Goal: Task Accomplishment & Management: Complete application form

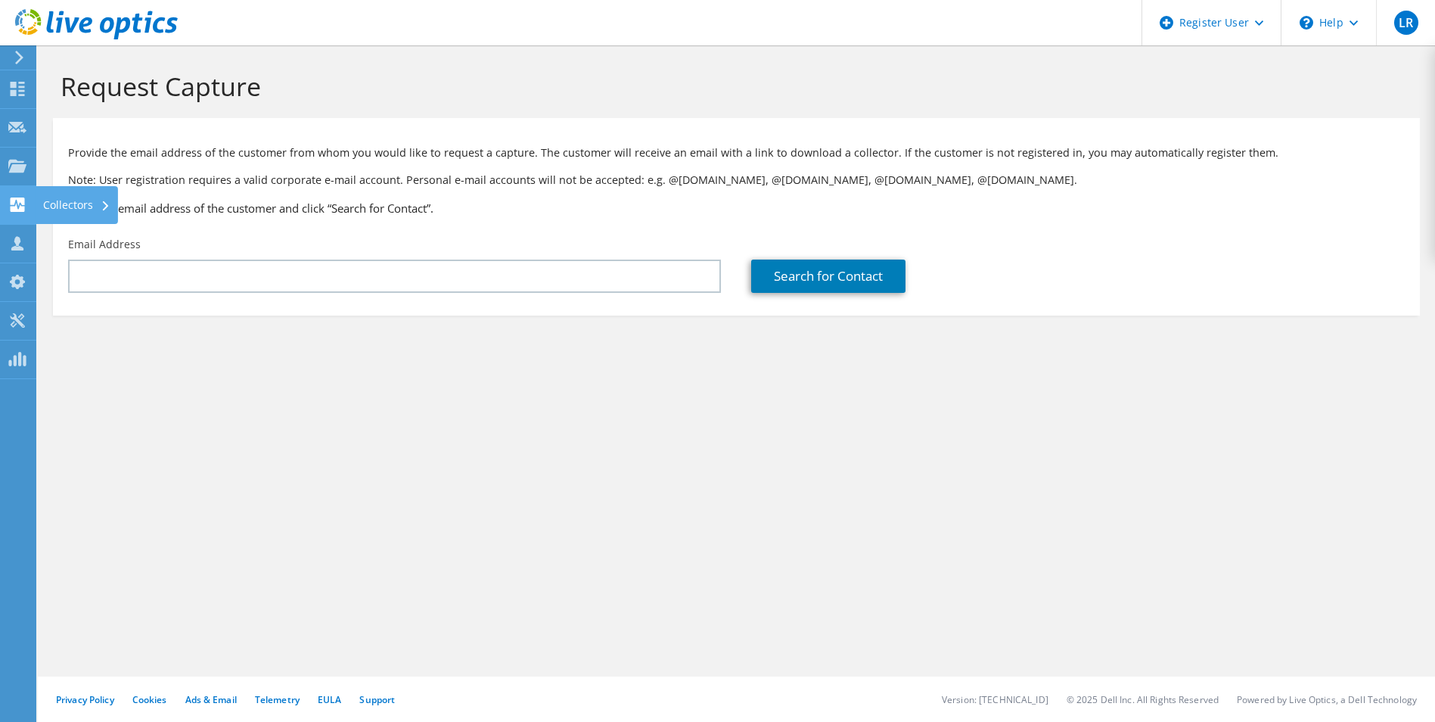
click at [21, 199] on use at bounding box center [18, 204] width 14 height 14
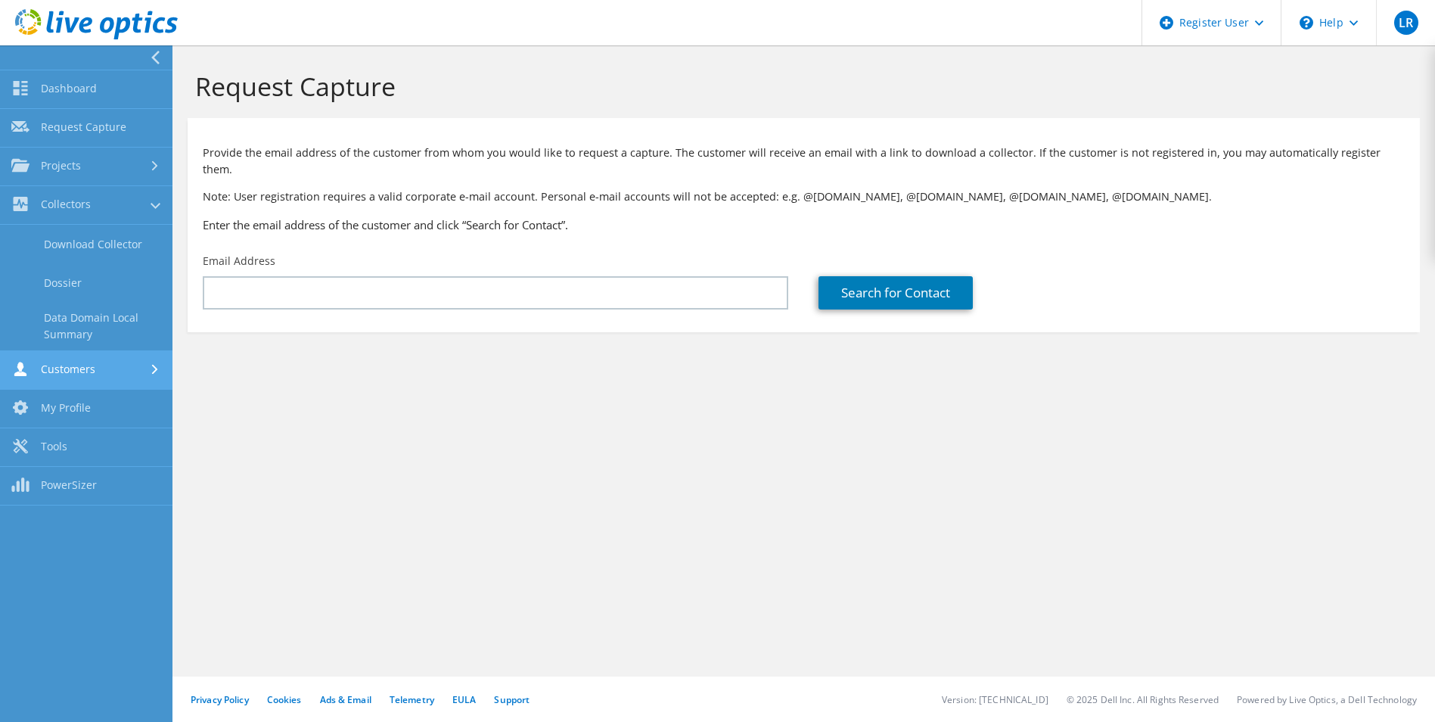
click at [104, 375] on link "Customers" at bounding box center [86, 370] width 172 height 39
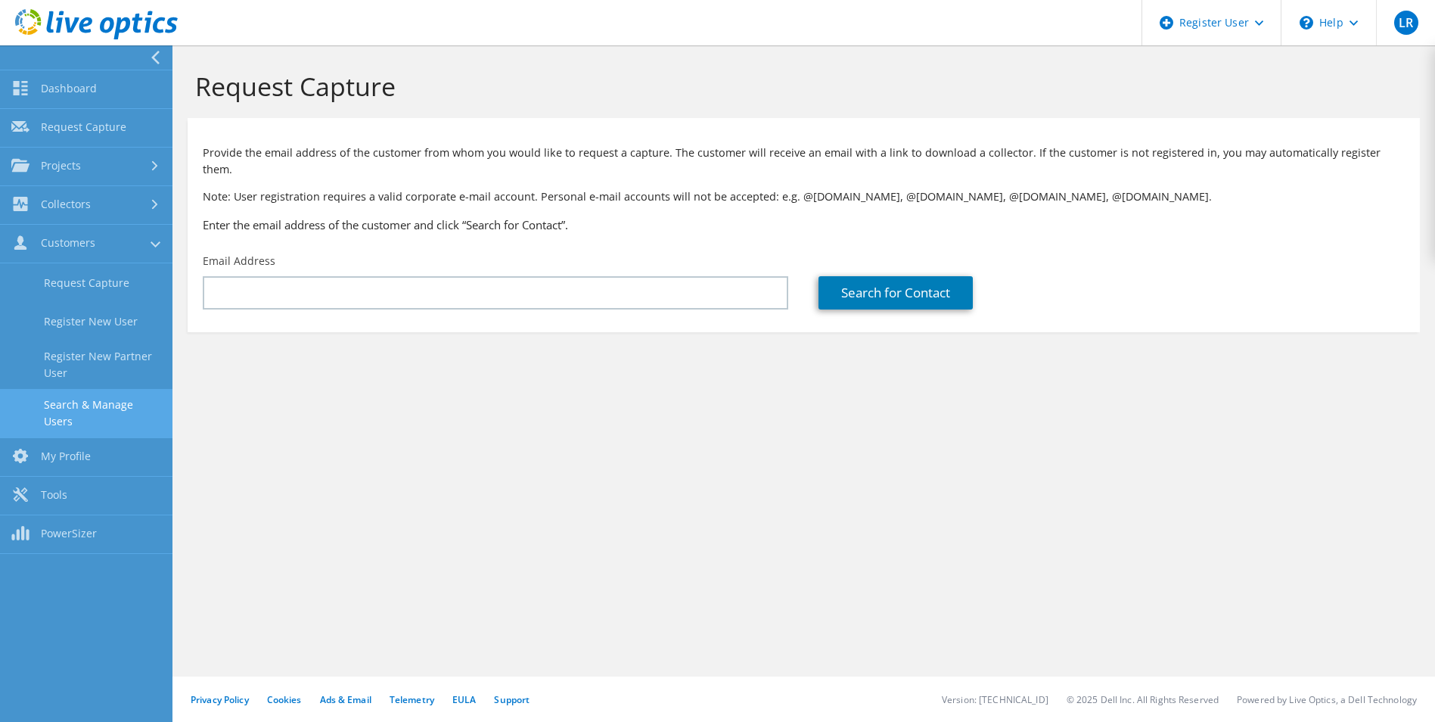
click at [103, 403] on link "Search & Manage Users" at bounding box center [86, 413] width 172 height 48
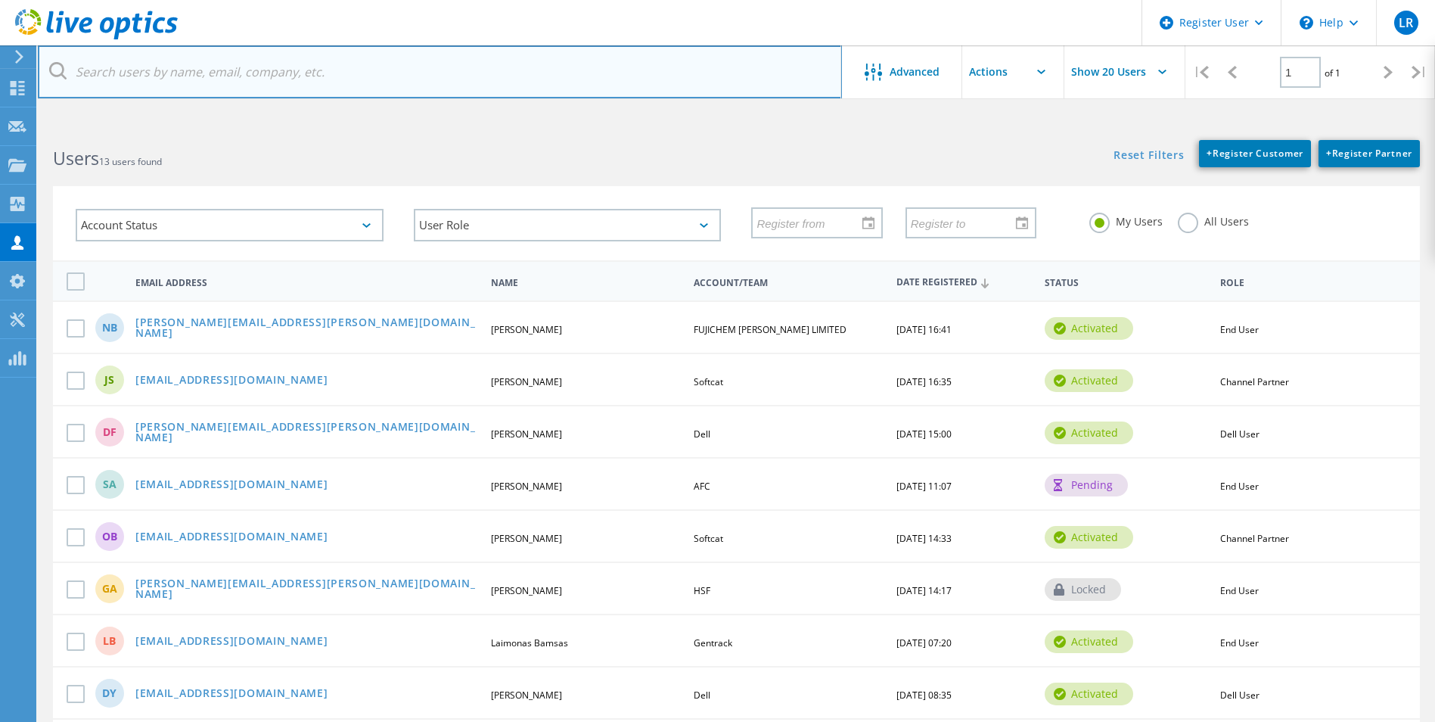
click at [316, 74] on input "text" at bounding box center [440, 71] width 804 height 53
click at [393, 67] on input "text" at bounding box center [440, 71] width 804 height 53
paste input "d.south@in-tend.co.uk"
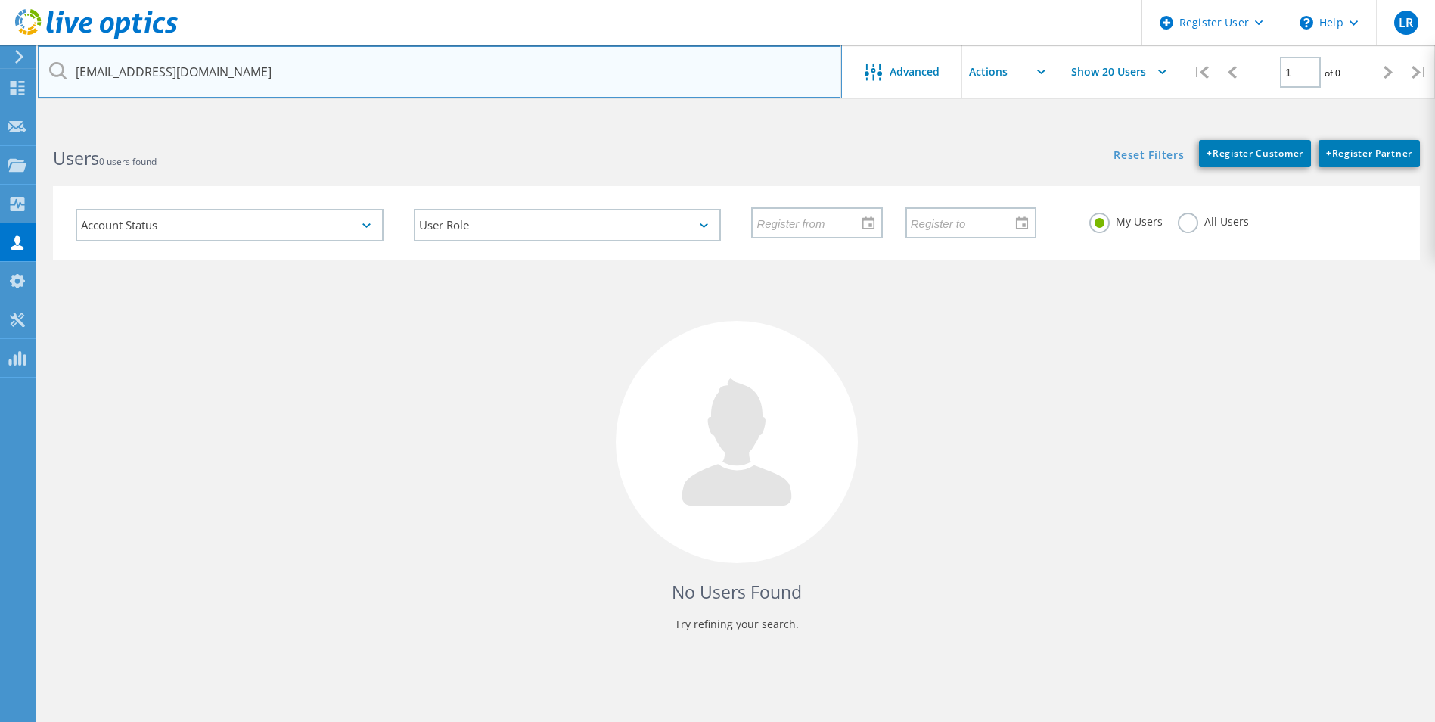
type input "d.south@in-tend.co.uk"
click at [580, 73] on input "d.south@in-tend.co.uk" at bounding box center [440, 71] width 804 height 53
drag, startPoint x: 248, startPoint y: 76, endPoint x: 44, endPoint y: 53, distance: 205.6
click at [44, 53] on input "d.south@in-tend.co.uk" at bounding box center [440, 71] width 804 height 53
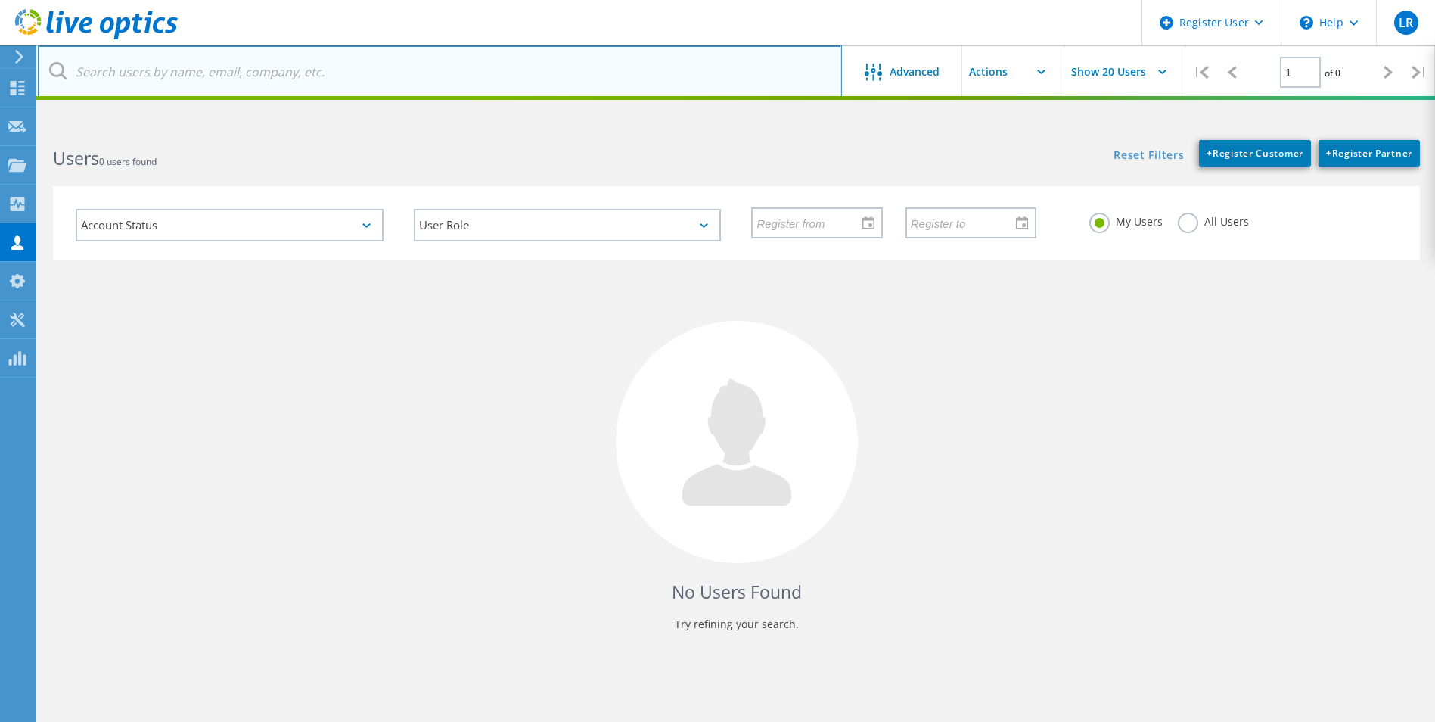
paste input "j.foss@in-tend.co.uk"
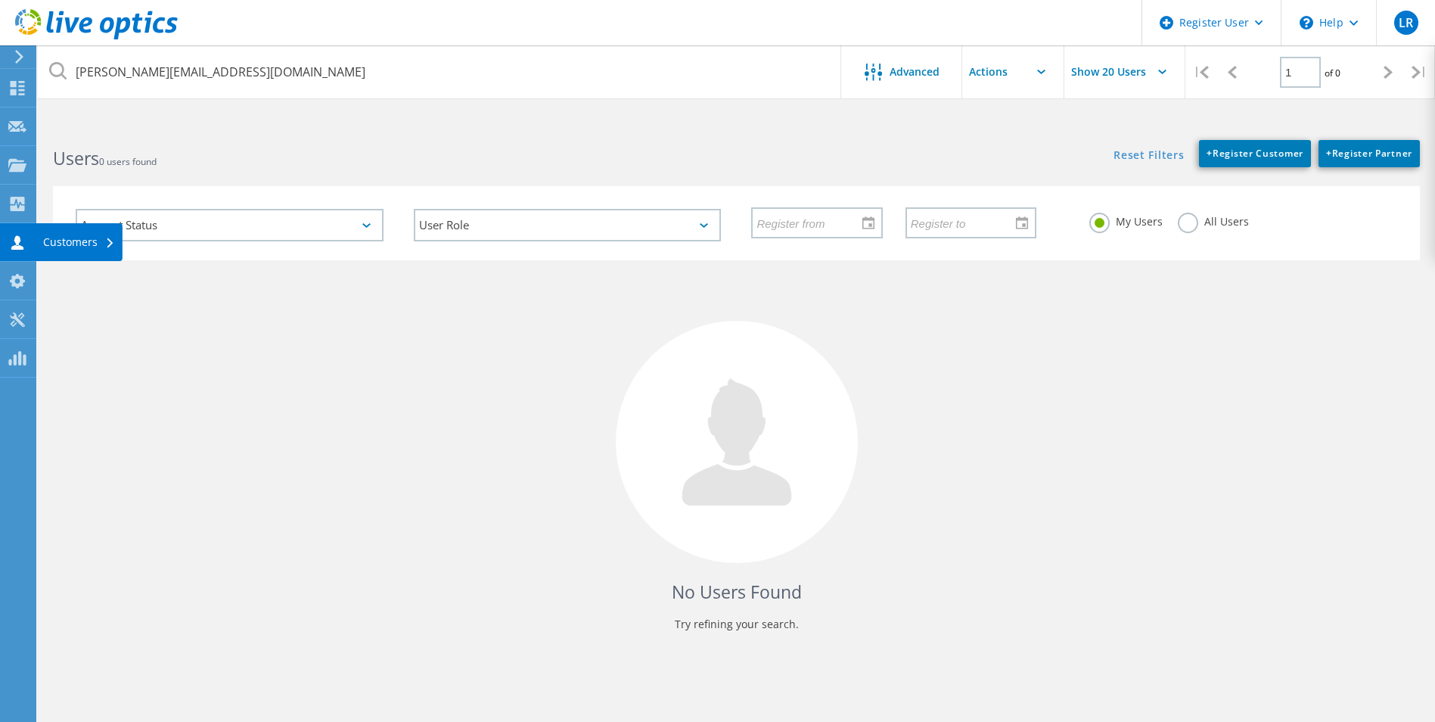
click at [79, 242] on div "Customers" at bounding box center [79, 242] width 72 height 11
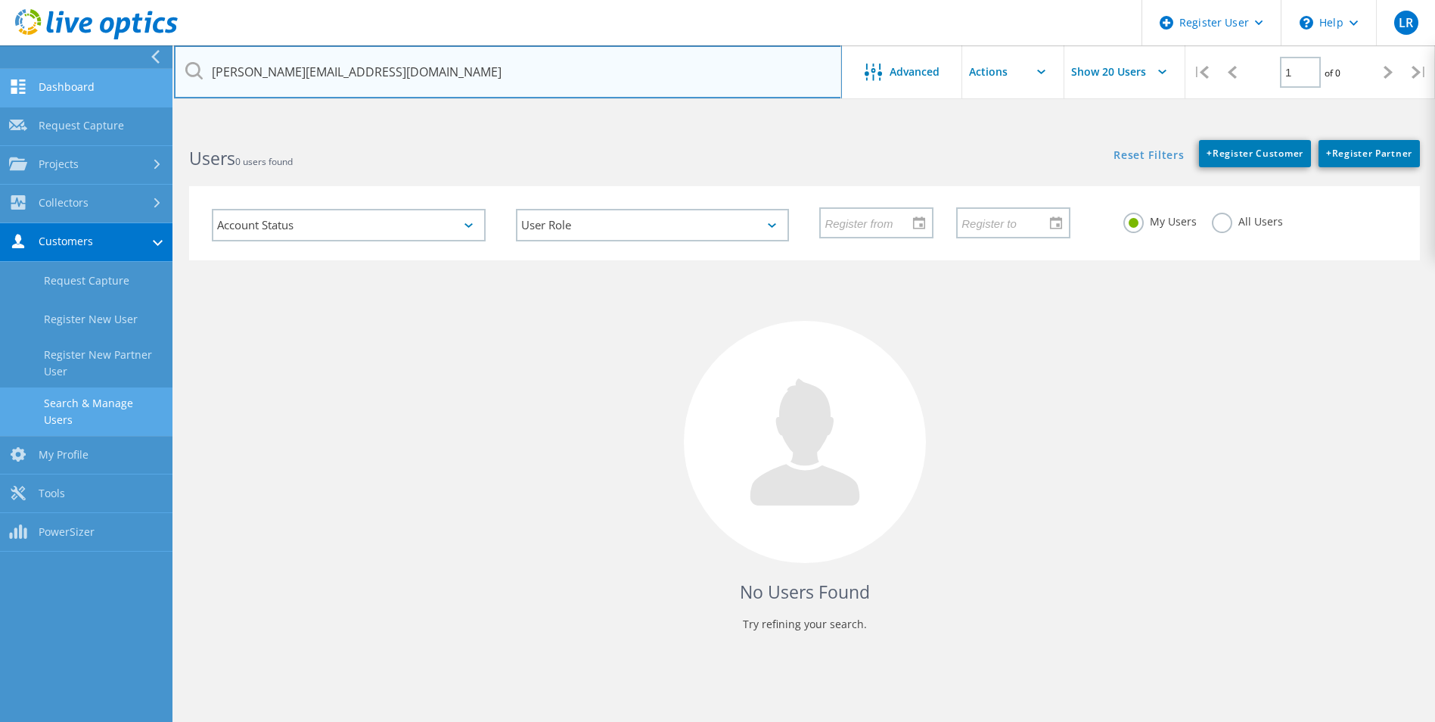
drag, startPoint x: 247, startPoint y: 72, endPoint x: 147, endPoint y: 83, distance: 101.3
click at [147, 125] on div "Register User \n Help Explore Helpful Articles Contact Support LR Dell User Lau…" at bounding box center [717, 452] width 1435 height 654
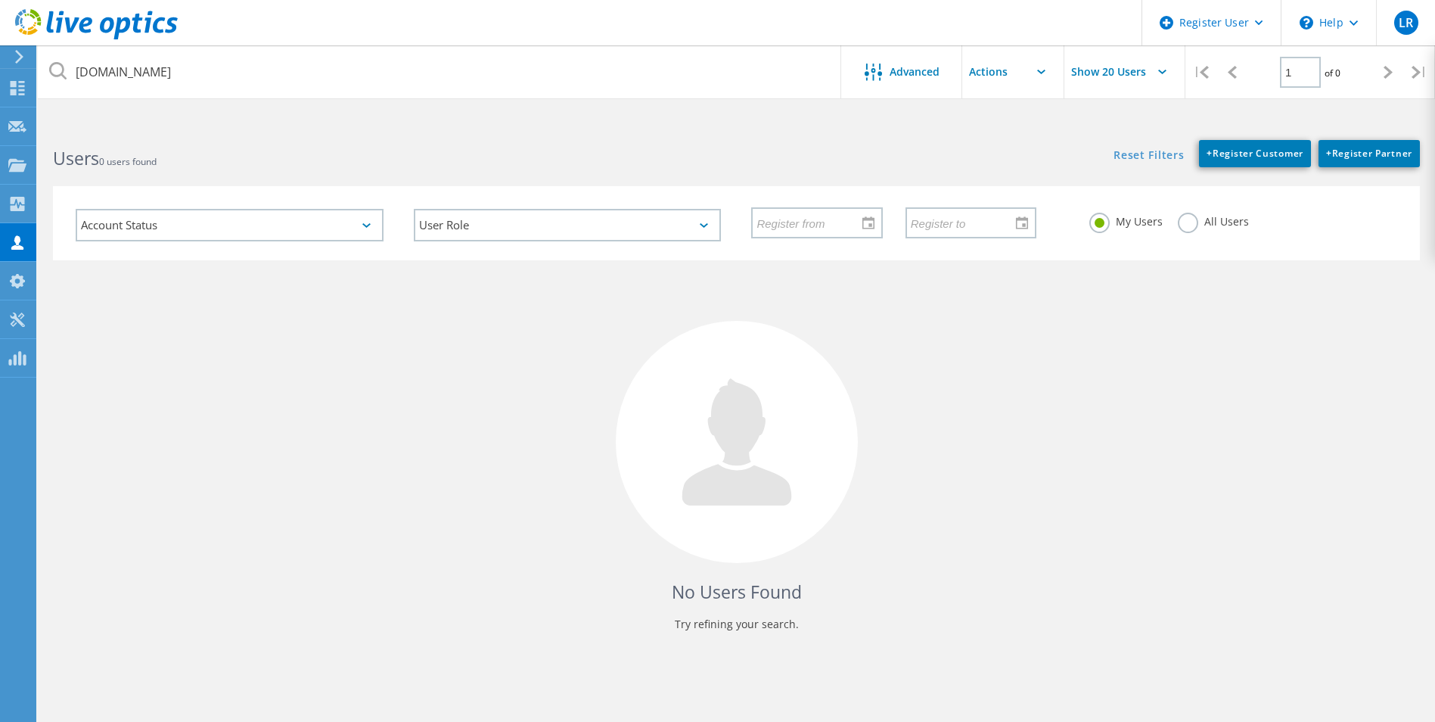
click at [259, 138] on div "Users 0 users found" at bounding box center [387, 145] width 698 height 40
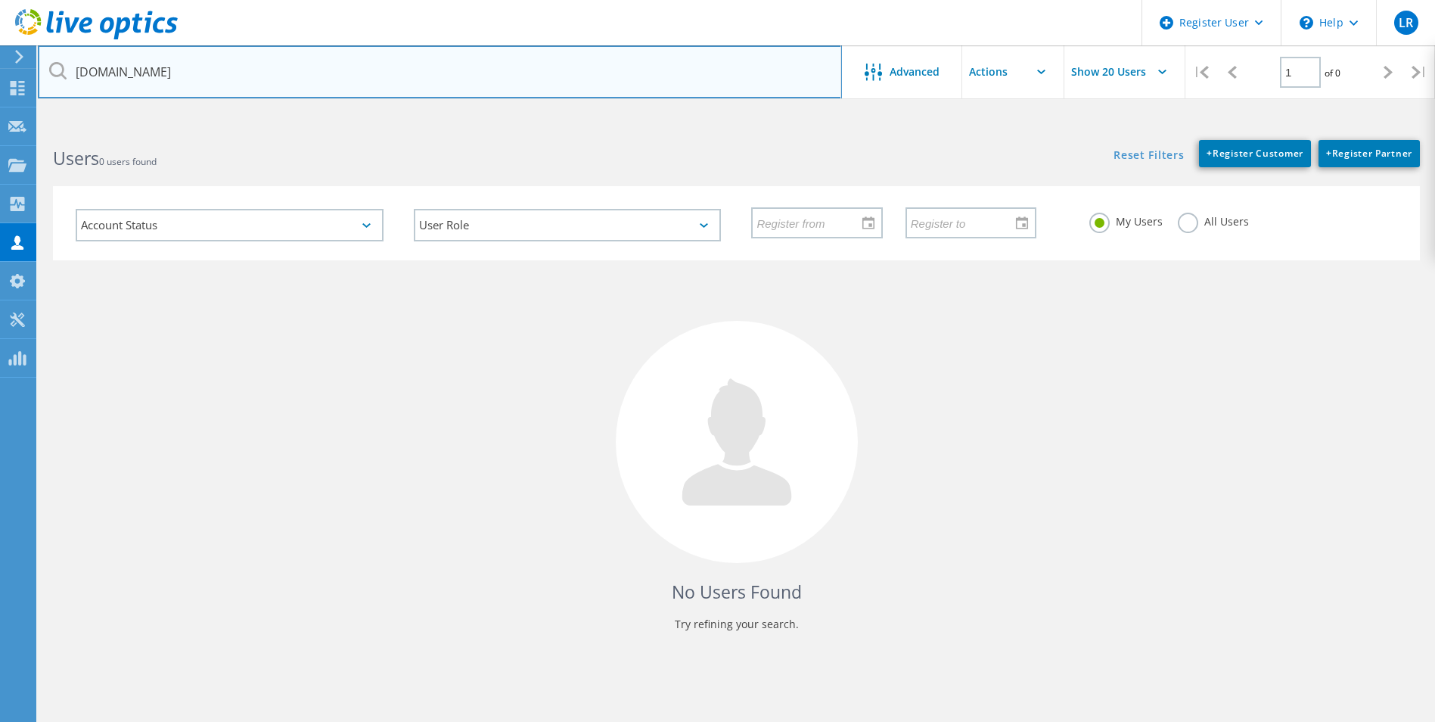
drag, startPoint x: 180, startPoint y: 73, endPoint x: 115, endPoint y: 73, distance: 65.1
click at [115, 73] on input "in-tend.co.uk" at bounding box center [440, 71] width 804 height 53
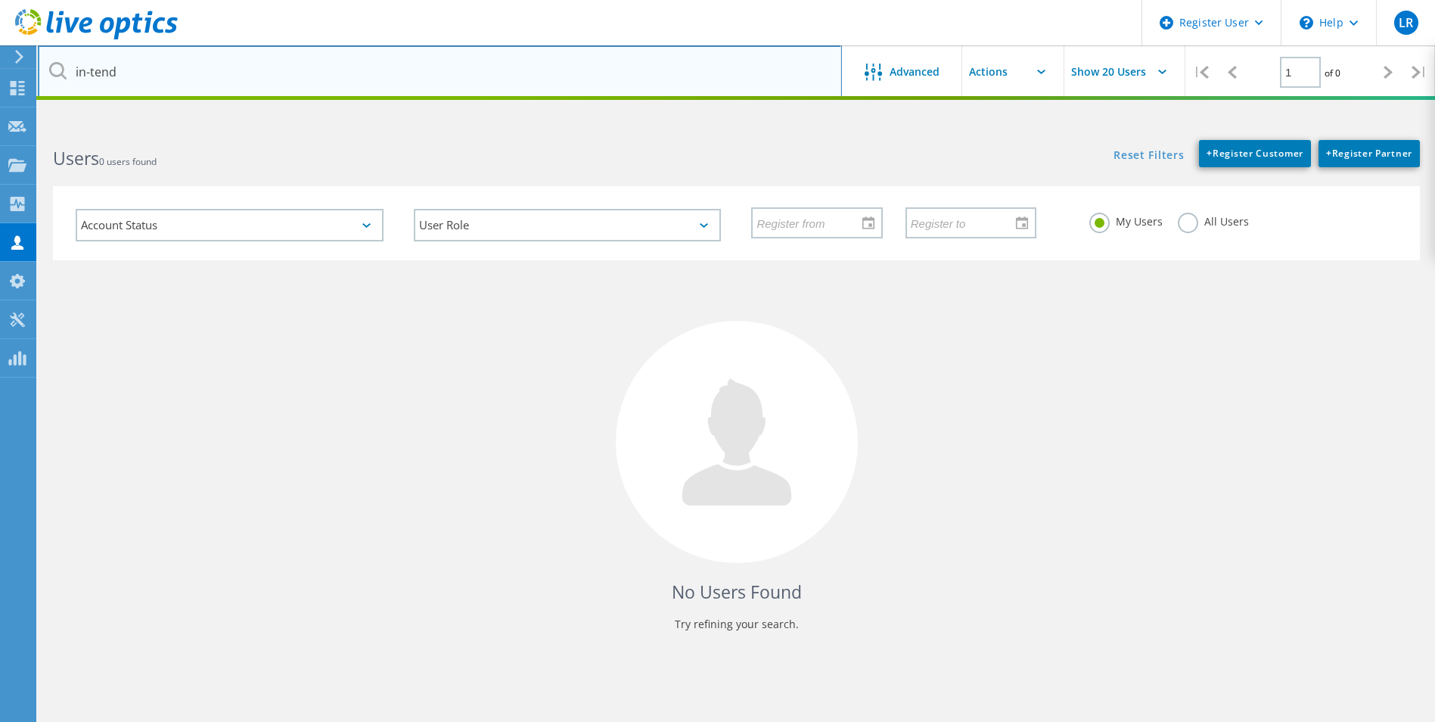
type input "in-tend"
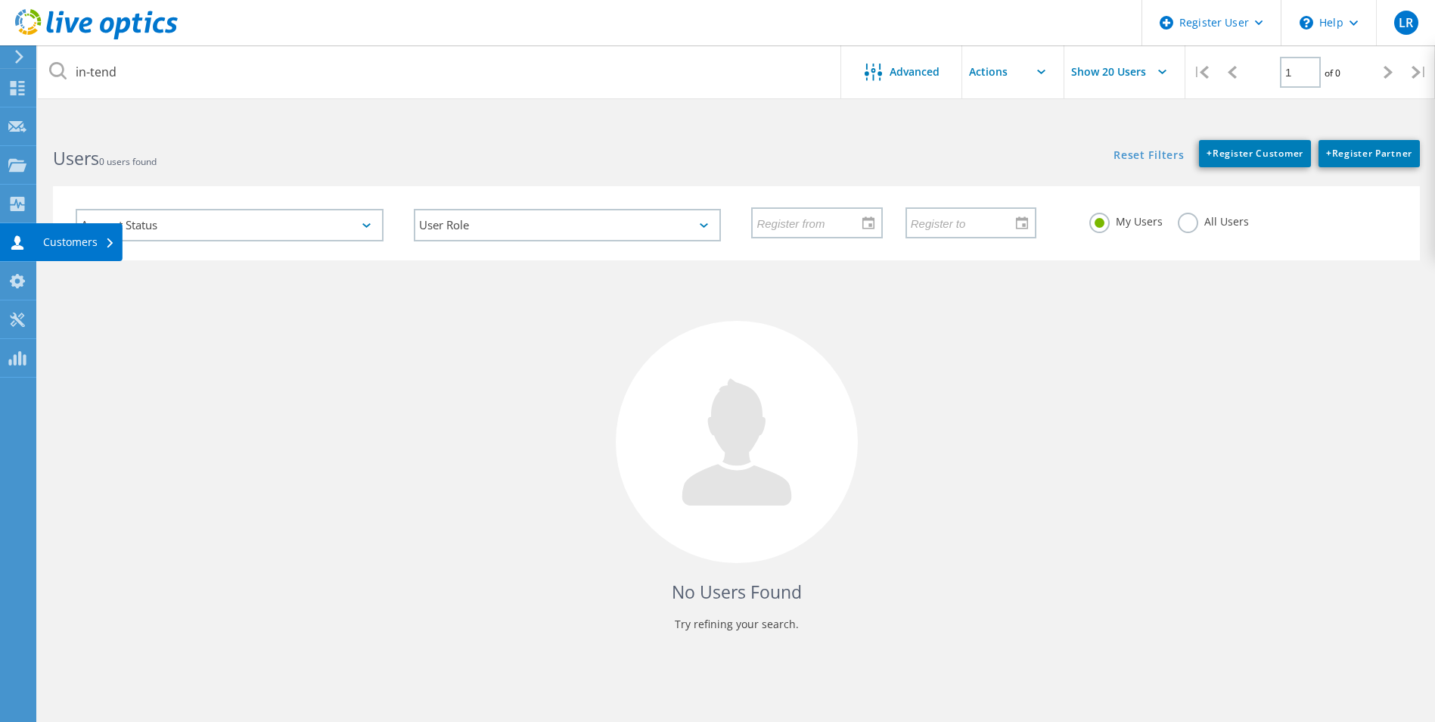
click at [11, 239] on icon at bounding box center [17, 242] width 18 height 14
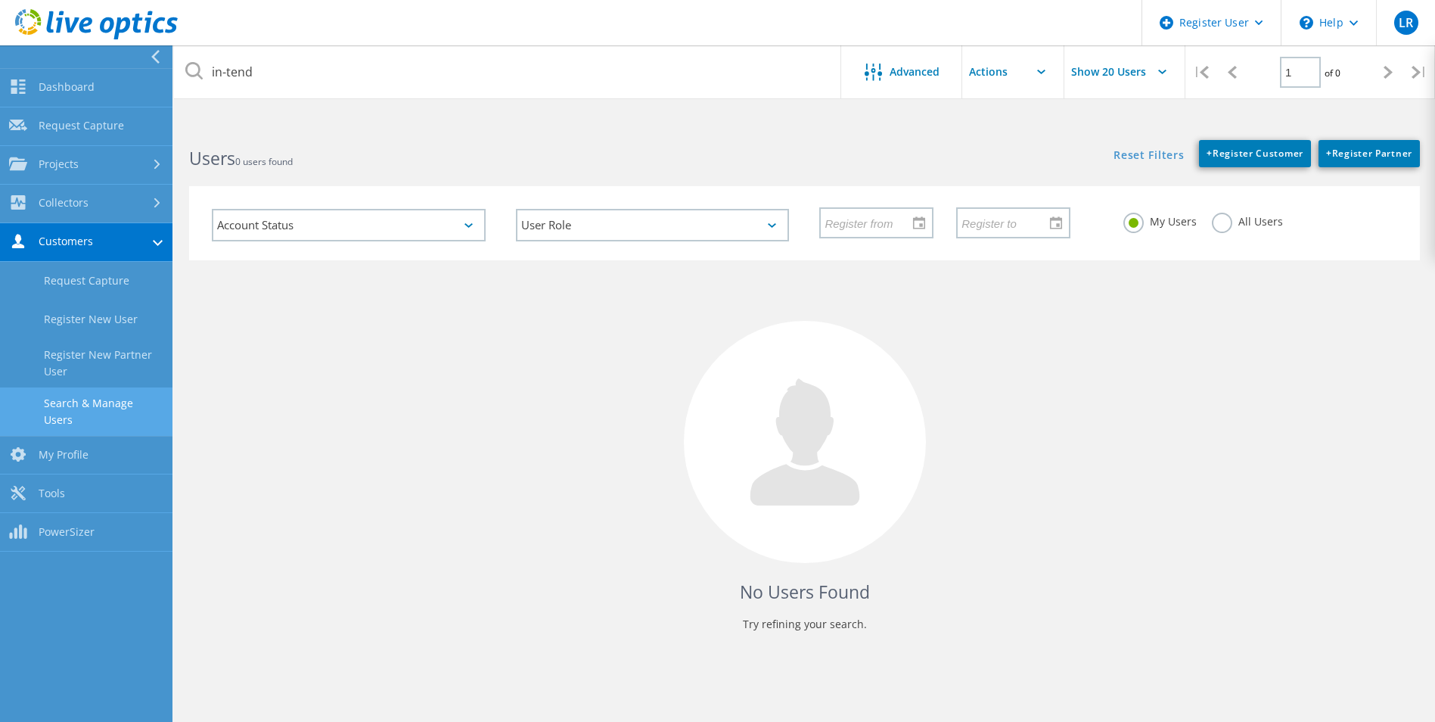
click at [122, 407] on link "Search & Manage Users" at bounding box center [86, 411] width 172 height 48
click at [41, 19] on icon at bounding box center [96, 24] width 163 height 31
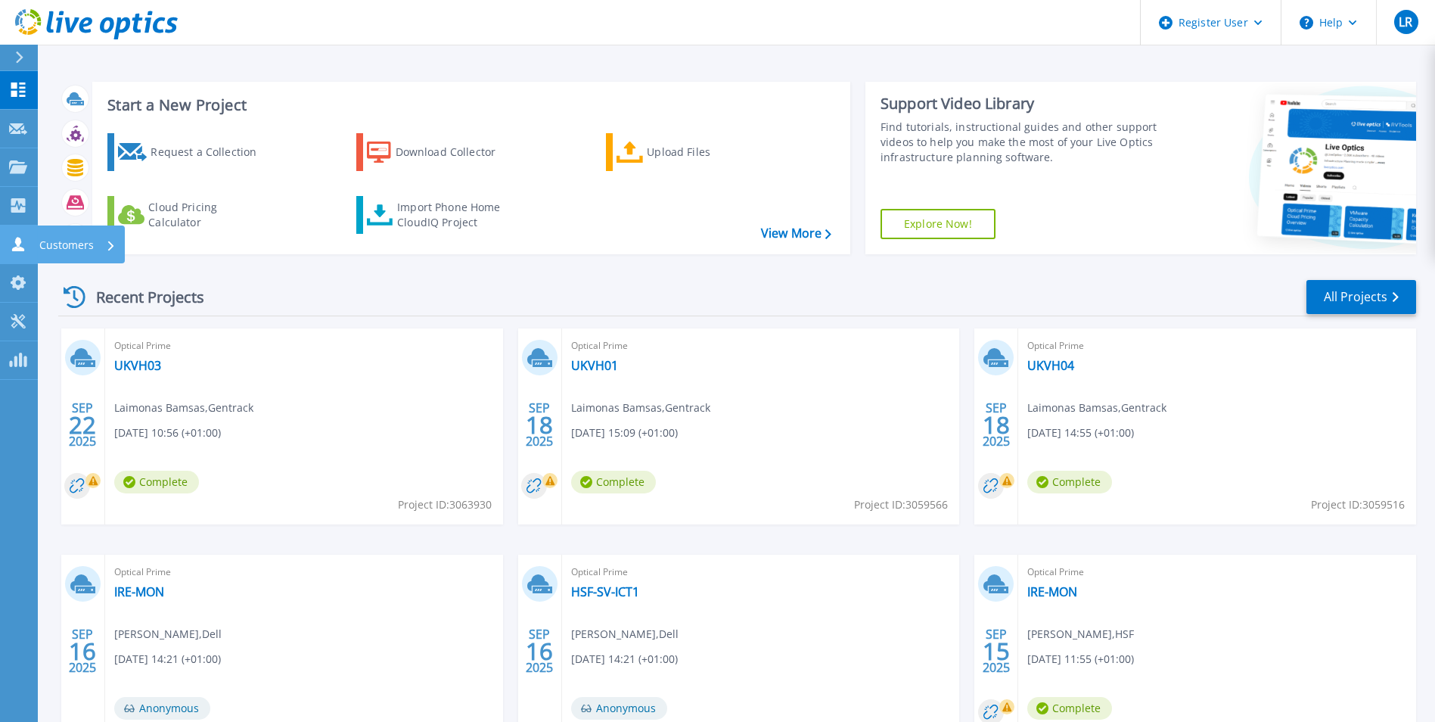
click at [16, 249] on icon at bounding box center [18, 244] width 12 height 14
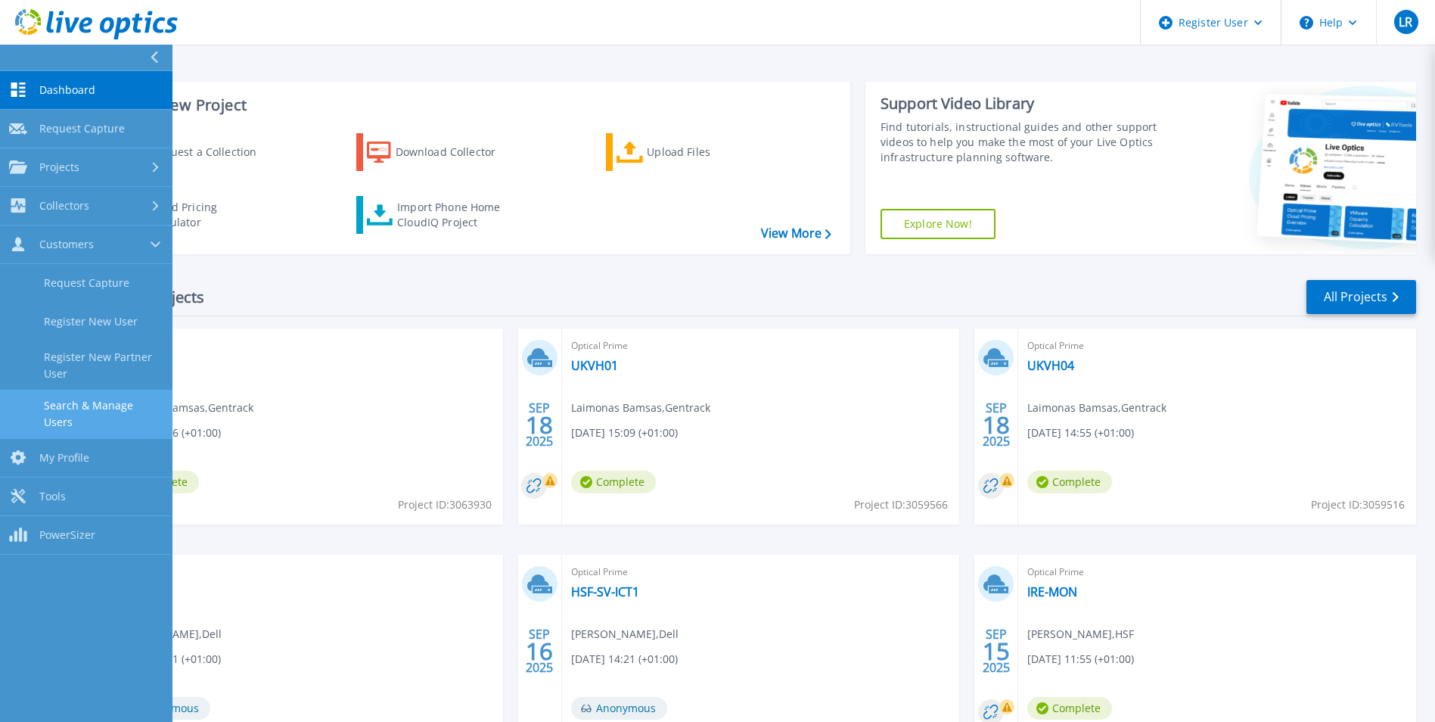
click at [122, 403] on link "Search & Manage Users" at bounding box center [86, 414] width 172 height 48
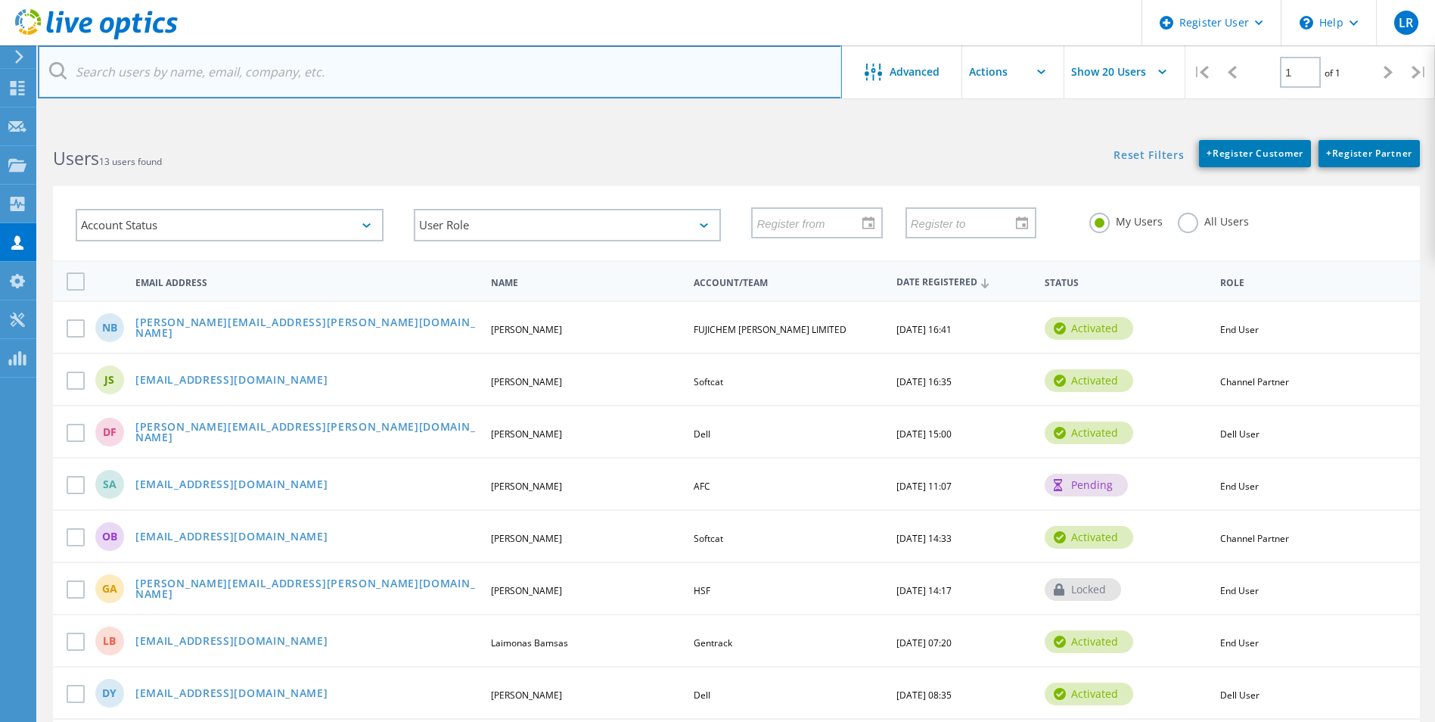
click at [147, 77] on input "text" at bounding box center [440, 71] width 804 height 53
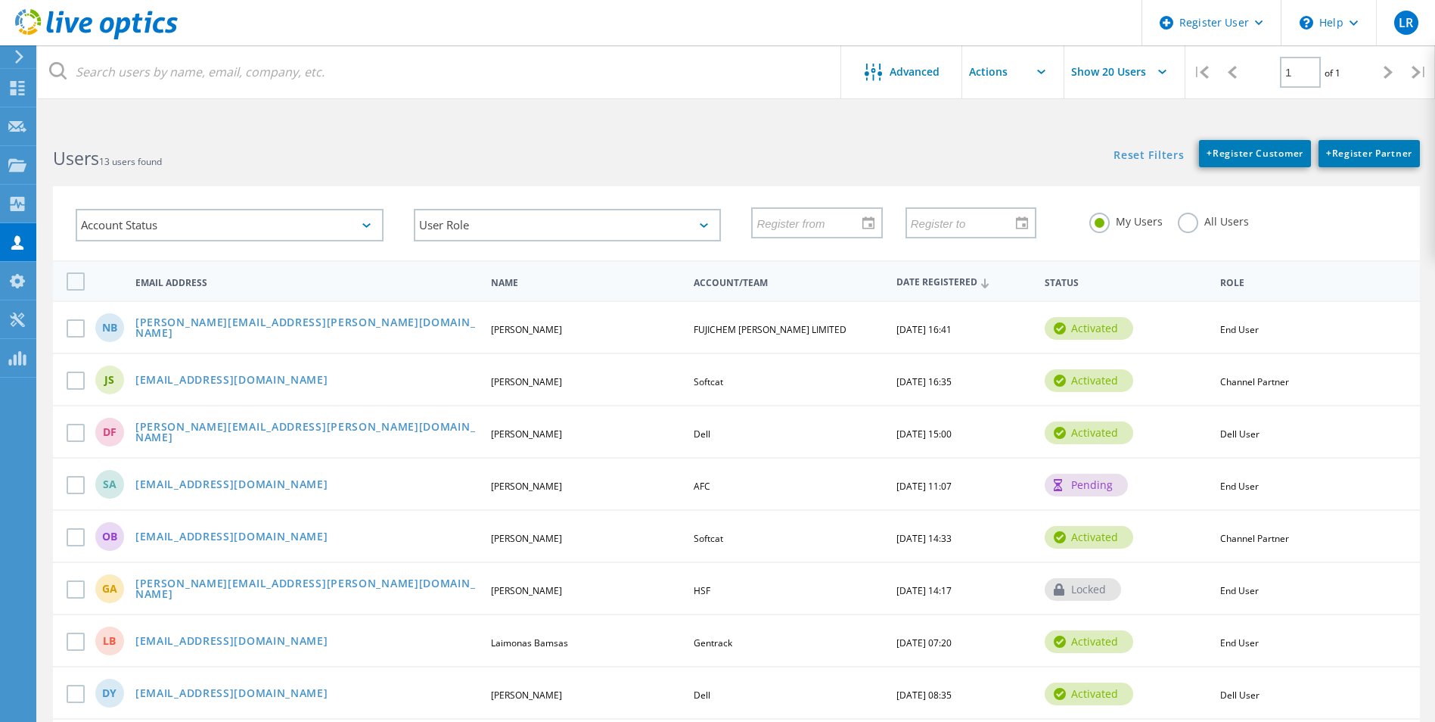
click at [1052, 72] on input "text" at bounding box center [1037, 71] width 151 height 53
click at [1048, 67] on input "text" at bounding box center [1037, 71] width 151 height 53
click at [1158, 64] on input "Show 20 Users" at bounding box center [1139, 71] width 151 height 53
click at [1161, 66] on input "Show 20 Users" at bounding box center [1139, 71] width 151 height 53
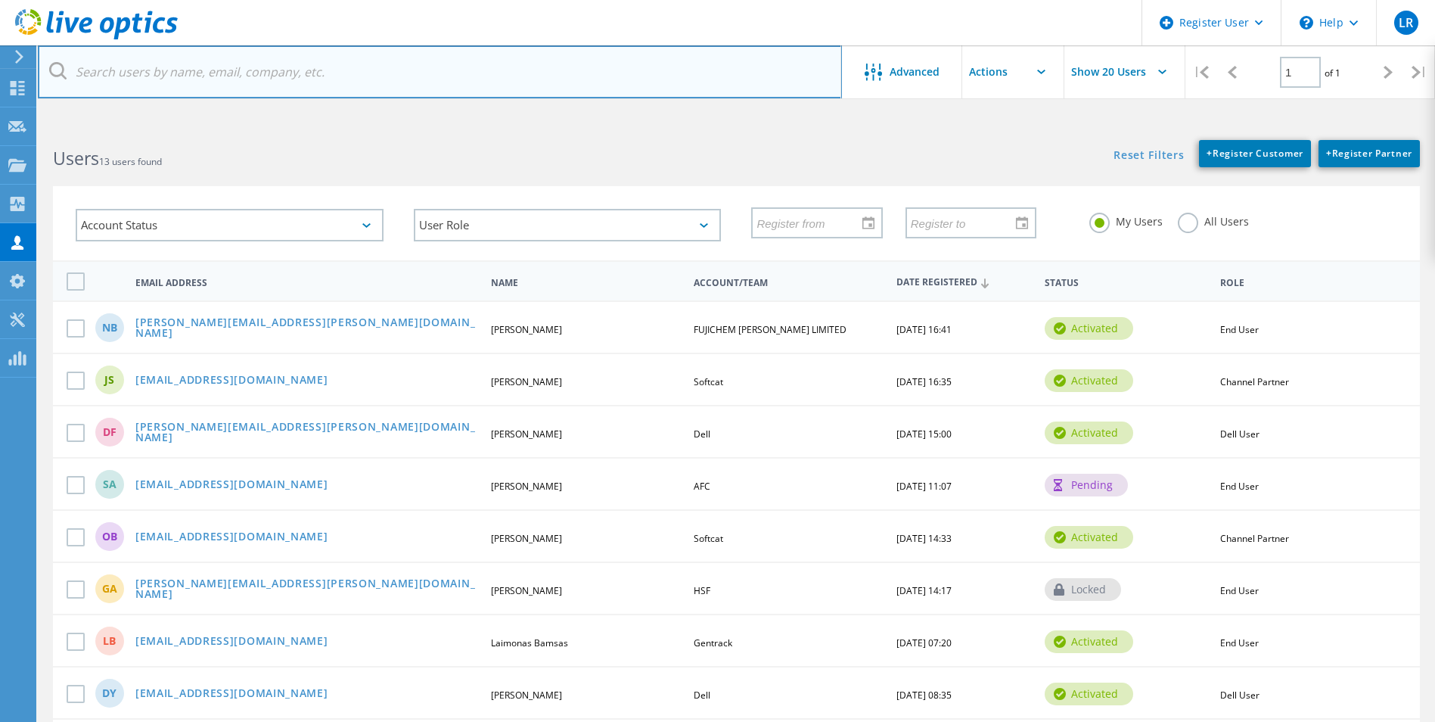
click at [557, 65] on input "text" at bounding box center [440, 71] width 804 height 53
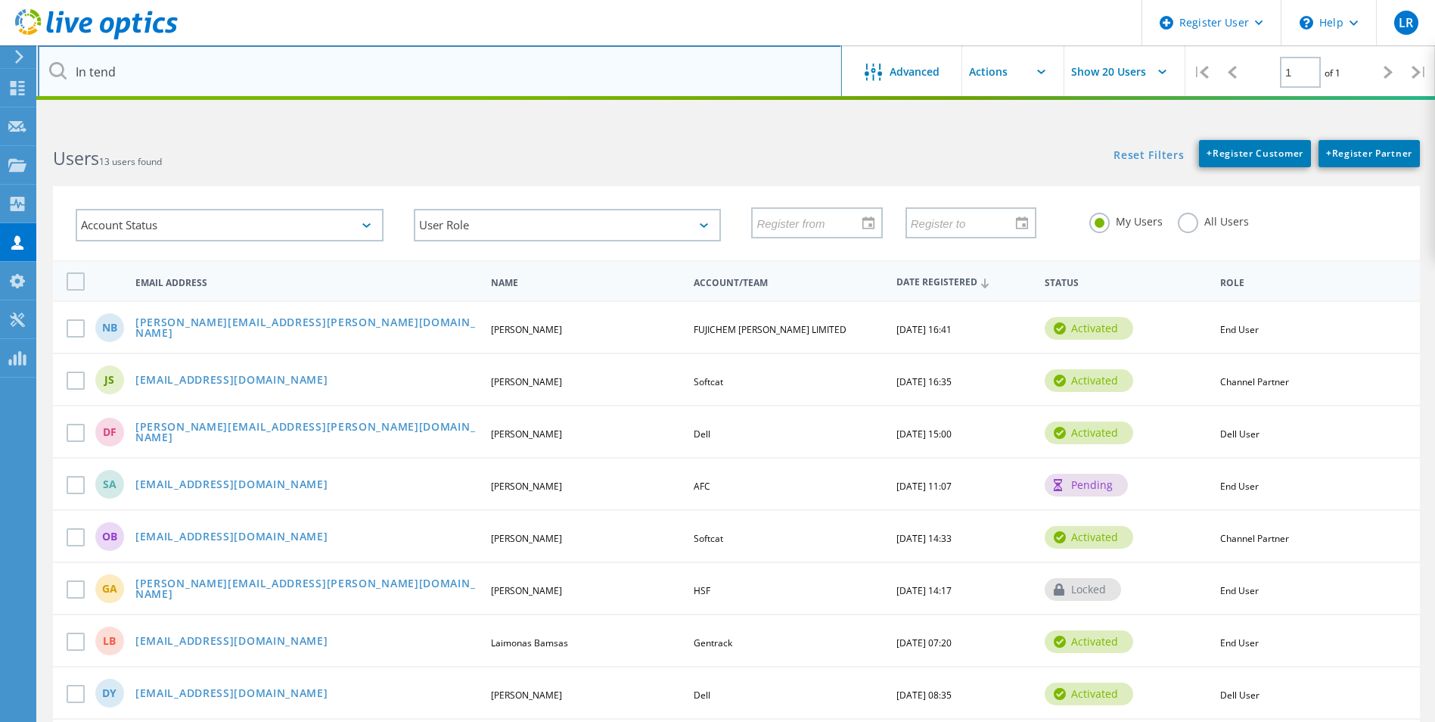
type input "In tend"
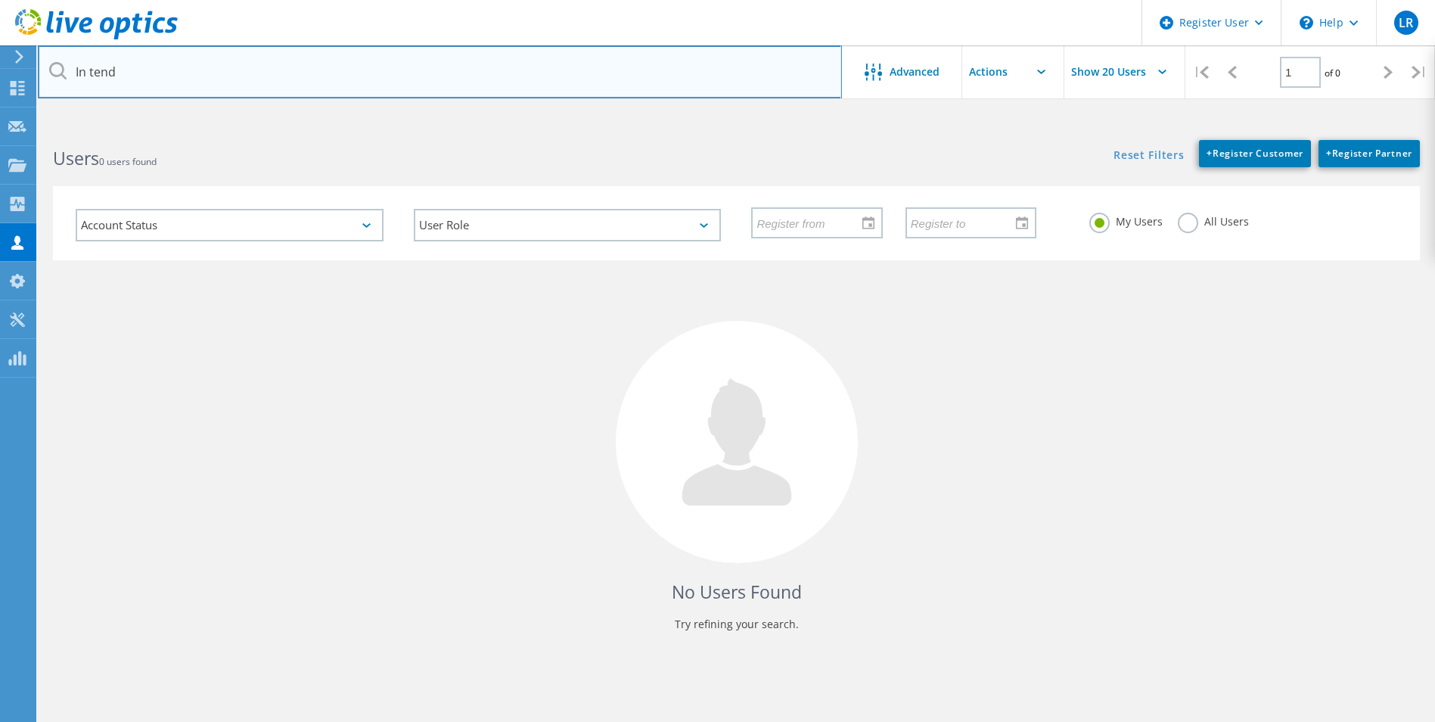
drag, startPoint x: 243, startPoint y: 82, endPoint x: -3, endPoint y: 70, distance: 246.1
click at [0, 70] on html "Register User \n Help Explore Helpful Articles Contact Support LR Dell User Lau…" at bounding box center [717, 389] width 1435 height 778
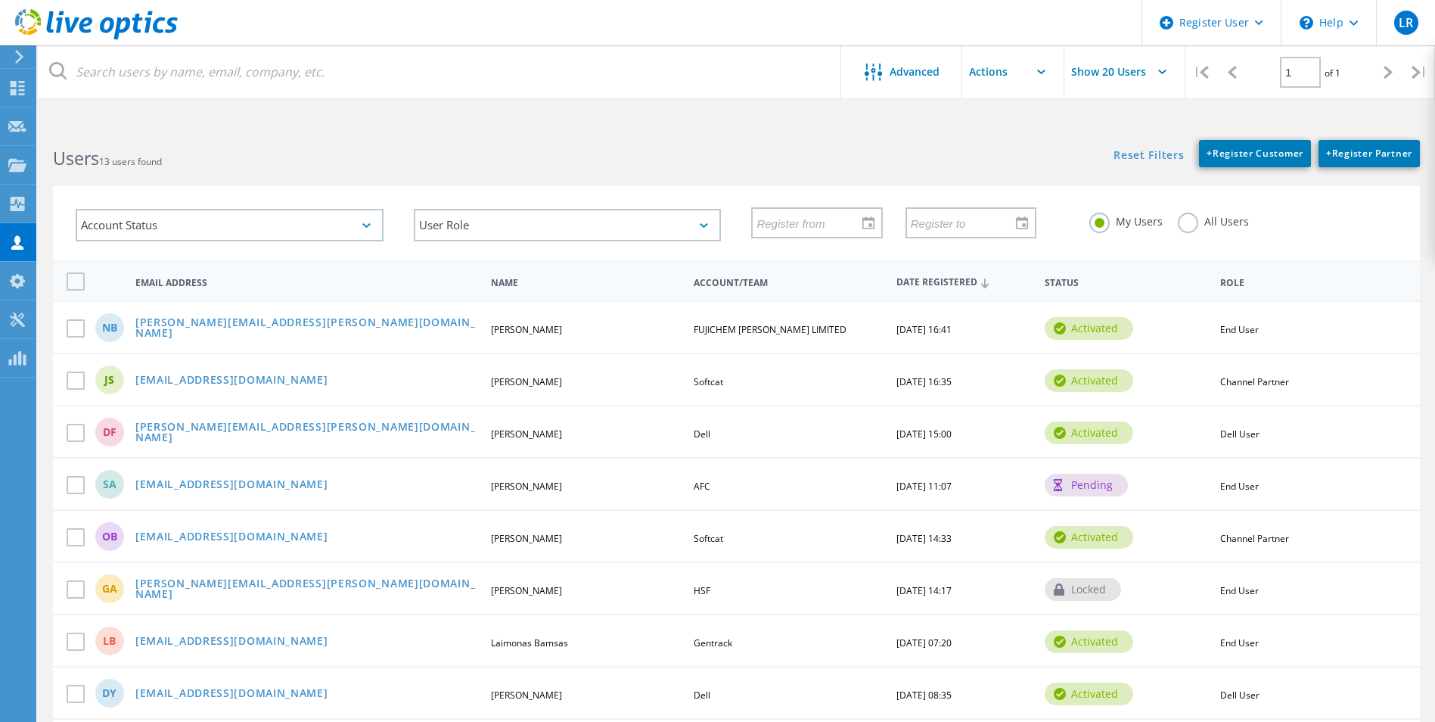
click at [22, 26] on icon at bounding box center [96, 24] width 163 height 31
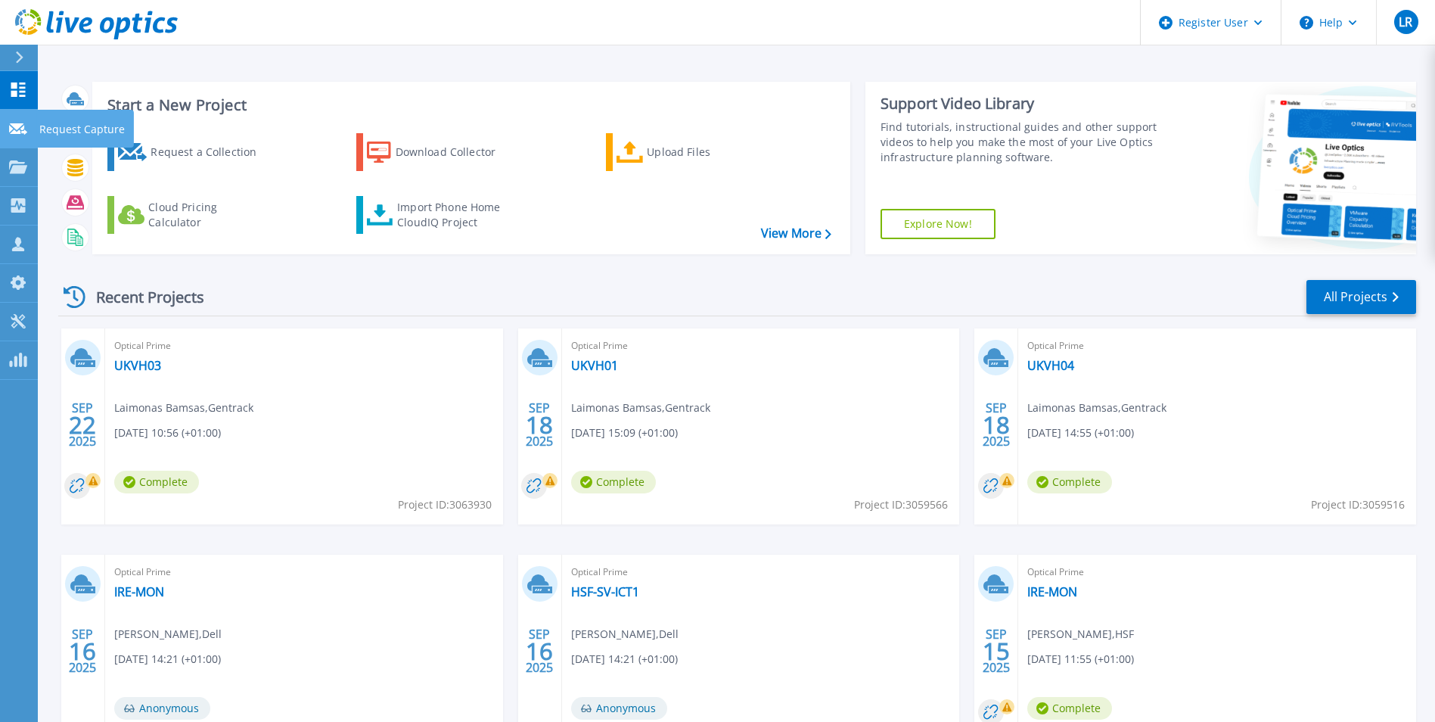
click at [19, 126] on icon at bounding box center [18, 128] width 18 height 11
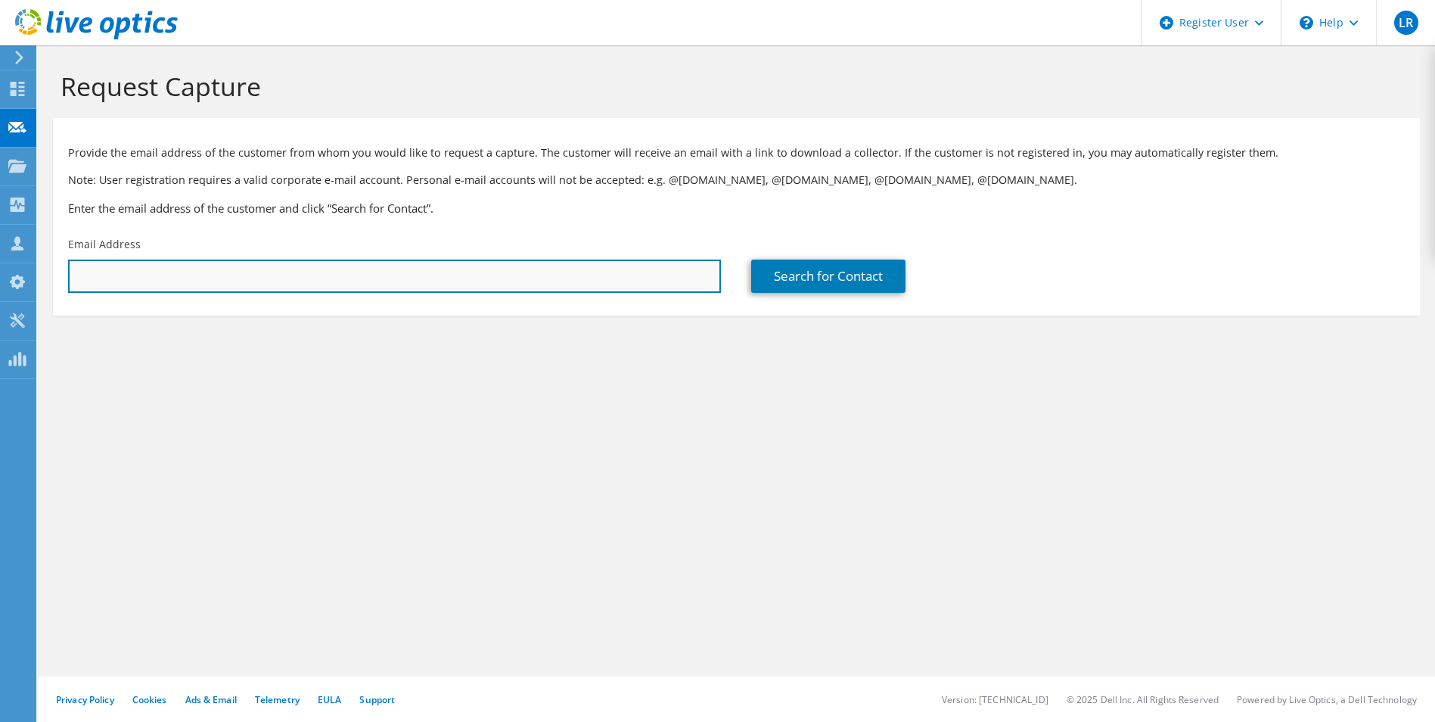
click at [288, 277] on input "text" at bounding box center [394, 275] width 653 height 33
paste input "[PERSON_NAME][EMAIL_ADDRESS][DOMAIN_NAME]"
type input "[PERSON_NAME][EMAIL_ADDRESS][DOMAIN_NAME]"
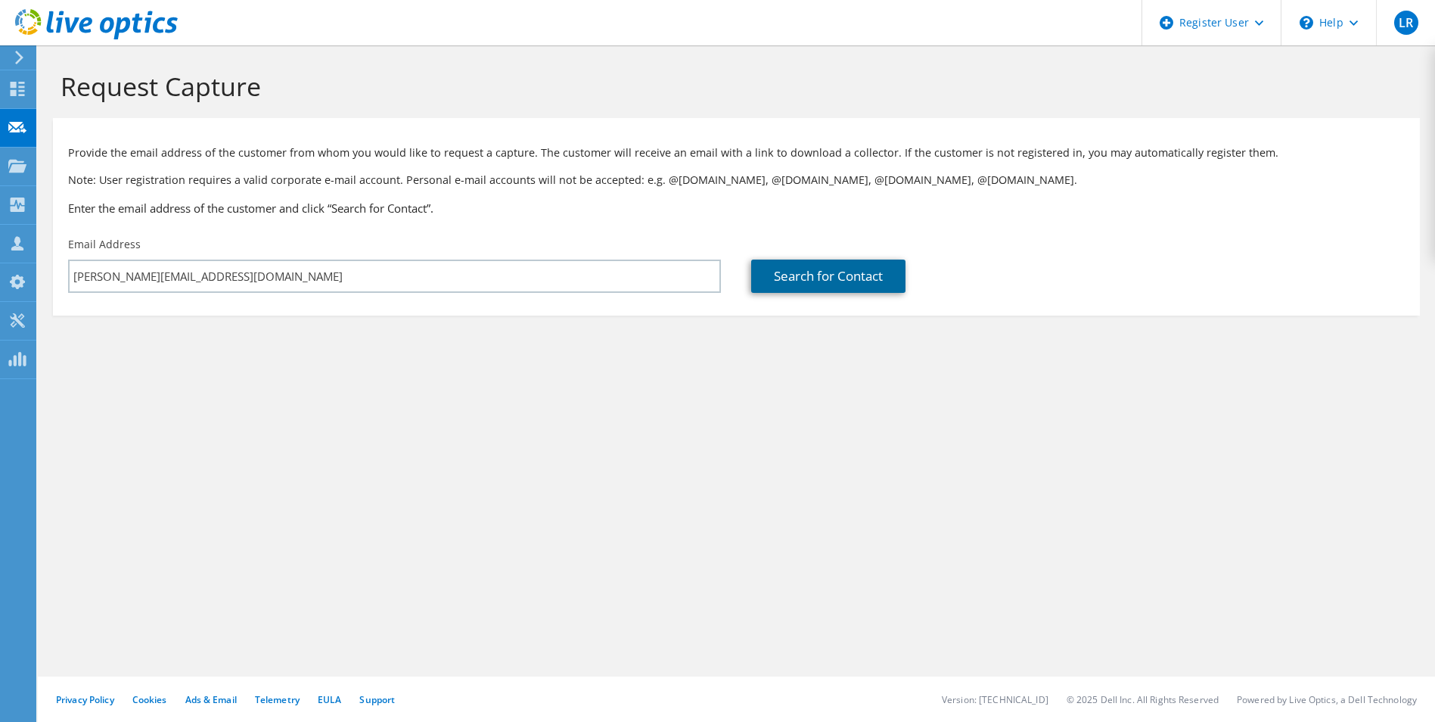
click at [797, 266] on link "Search for Contact" at bounding box center [828, 275] width 154 height 33
type input "In-tend Ltd"
type input "Jack"
type input "Foss"
type input "[GEOGRAPHIC_DATA]"
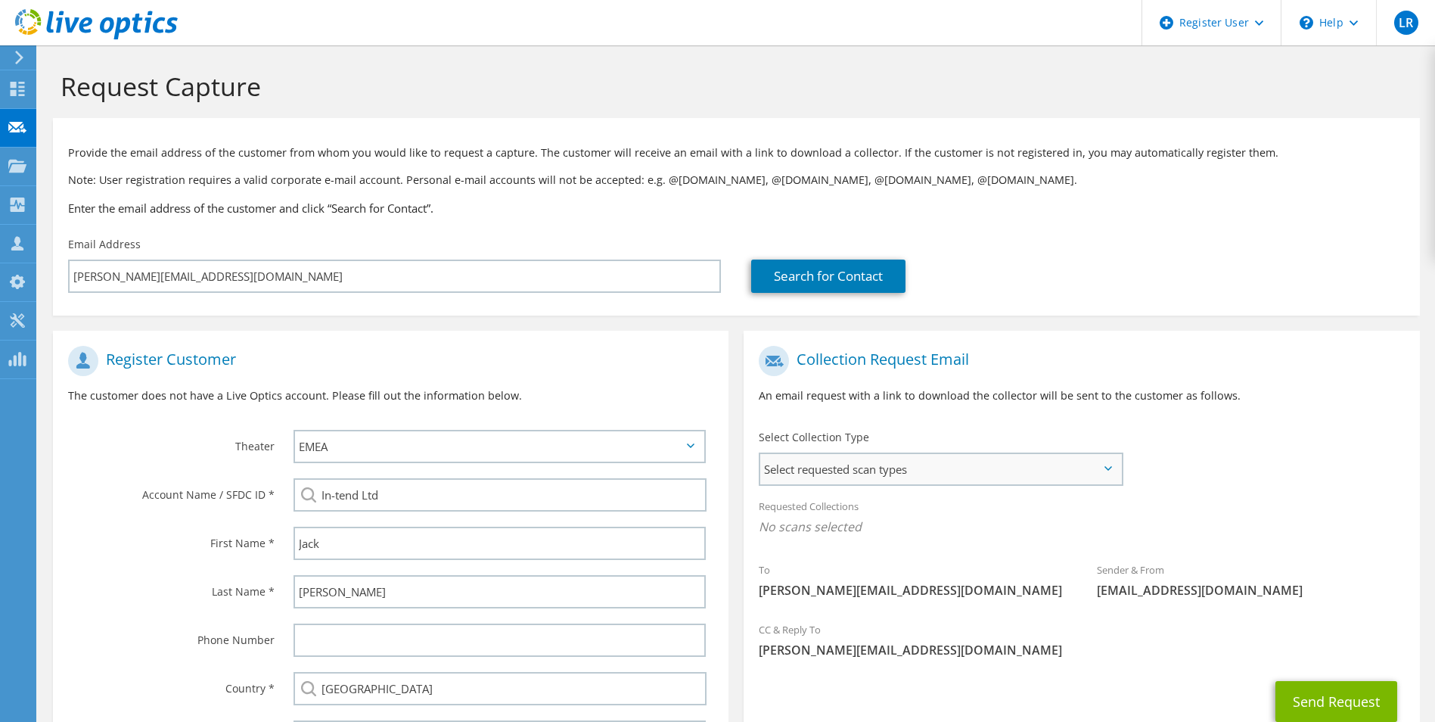
click at [872, 480] on span "Select requested scan types" at bounding box center [940, 469] width 360 height 30
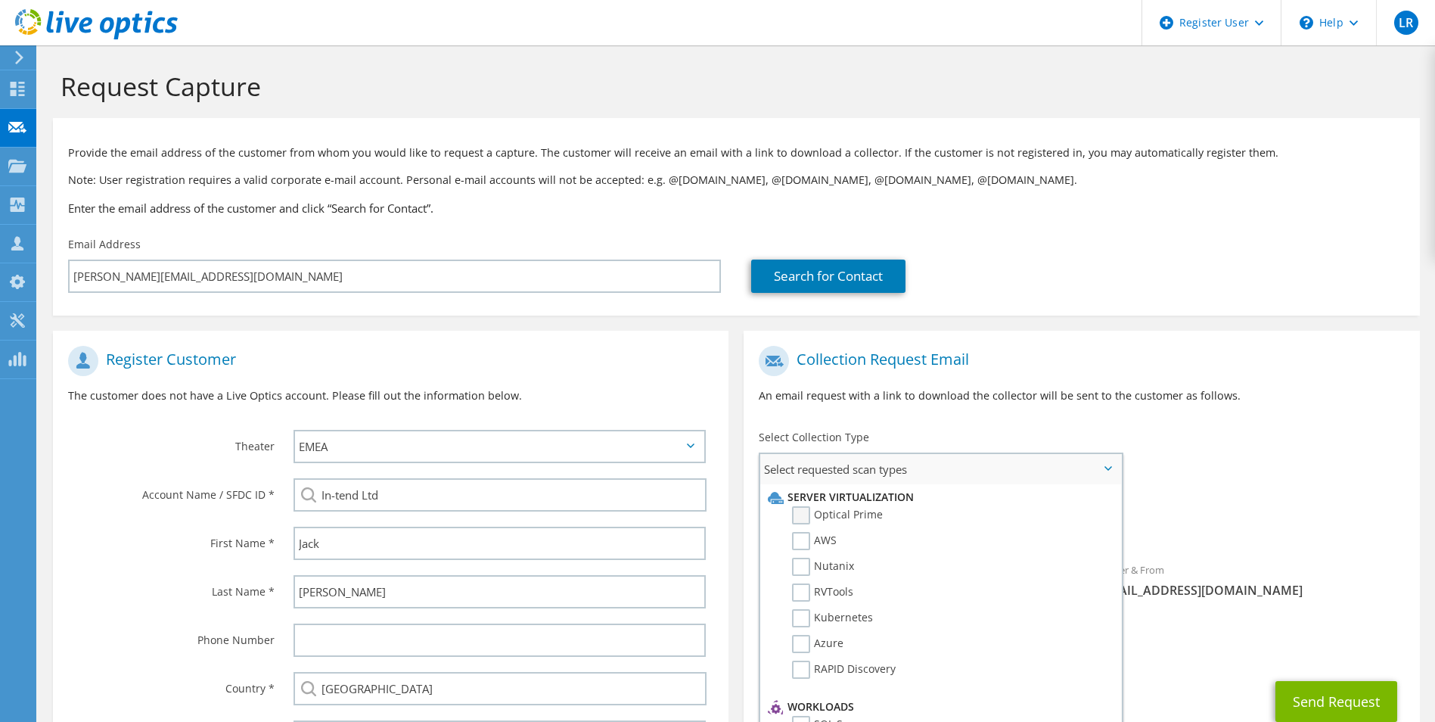
click at [824, 514] on label "Optical Prime" at bounding box center [837, 515] width 91 height 18
click at [0, 0] on input "Optical Prime" at bounding box center [0, 0] width 0 height 0
click at [1210, 477] on div "To j.foss@in-tend.co.uk Sender & From liveoptics@liveoptics.com" at bounding box center [1082, 478] width 676 height 280
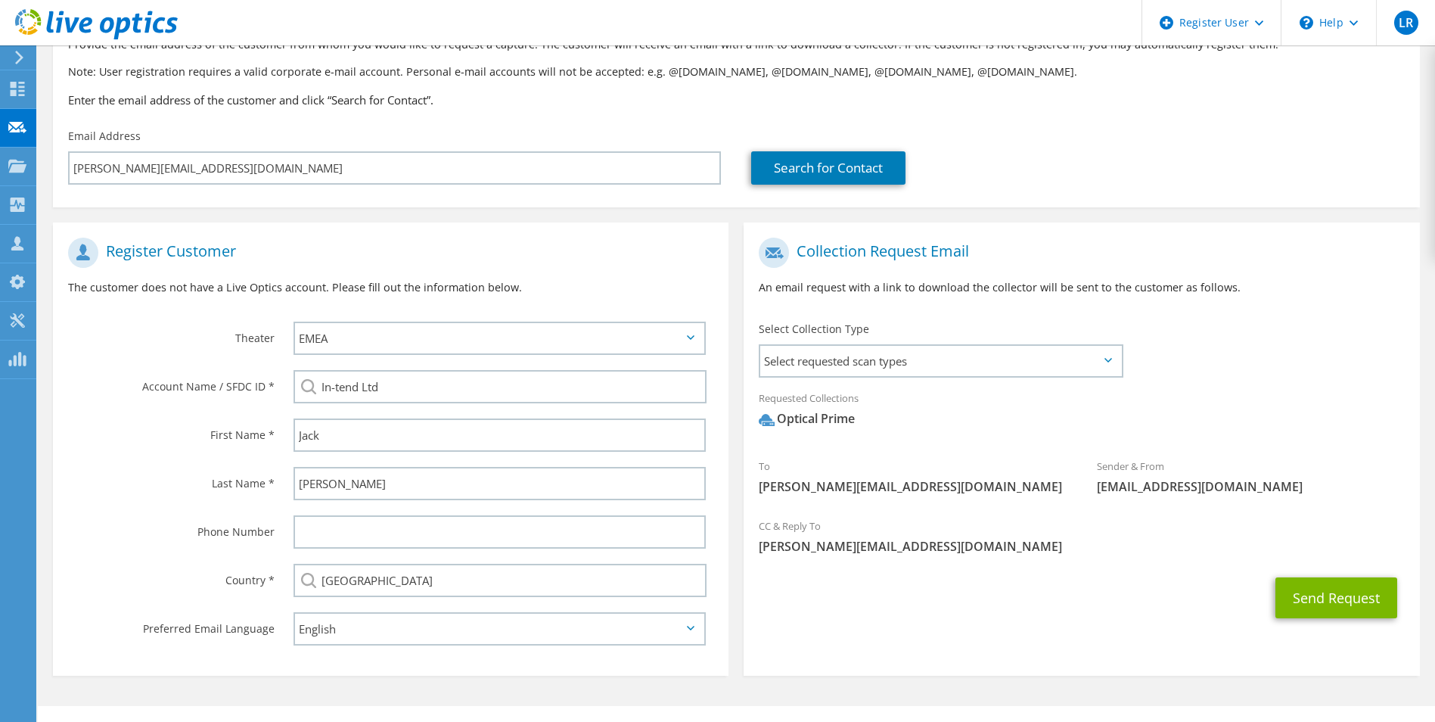
scroll to position [138, 0]
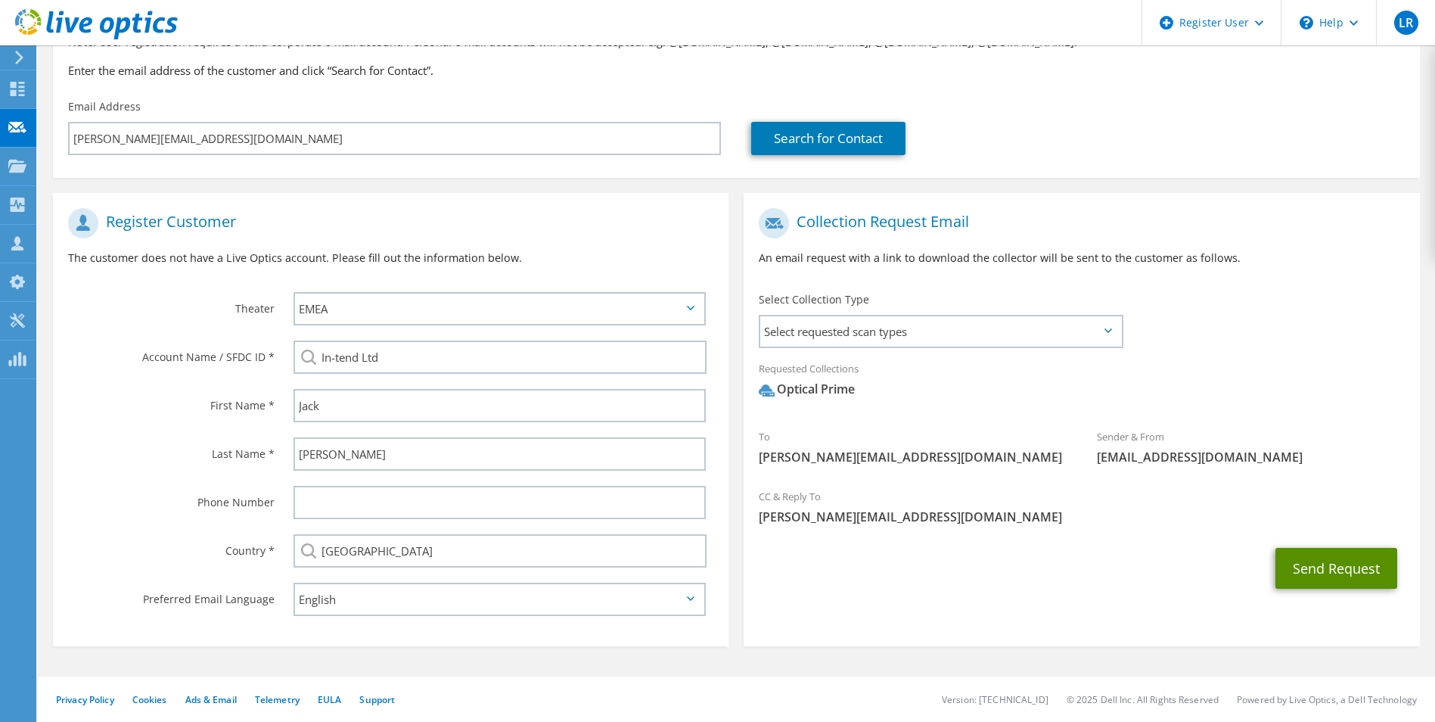
click at [1311, 571] on button "Send Request" at bounding box center [1337, 568] width 122 height 41
